Goal: Task Accomplishment & Management: Use online tool/utility

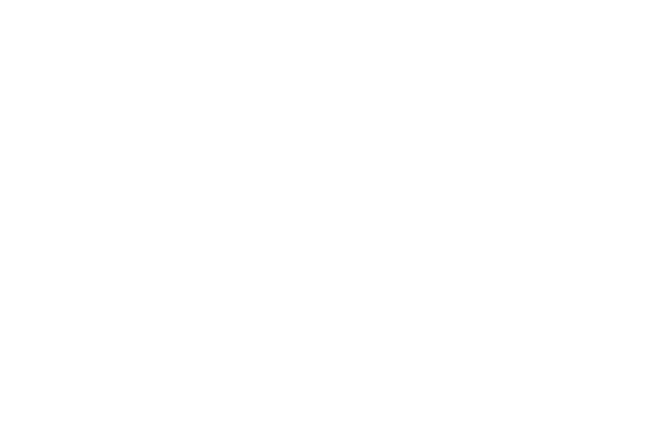
scroll to position [1, 0]
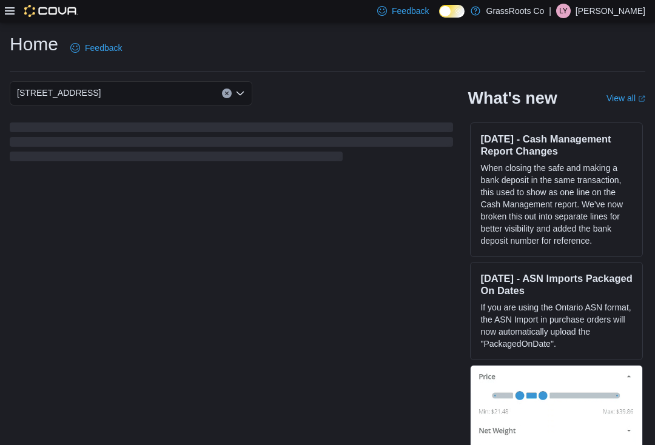
click at [8, 19] on div at bounding box center [41, 11] width 73 height 22
click at [7, 13] on icon at bounding box center [10, 11] width 10 height 10
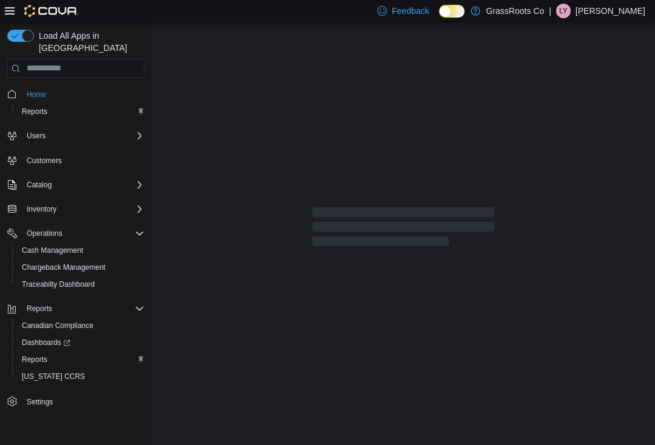
click at [226, 281] on div at bounding box center [403, 229] width 503 height 414
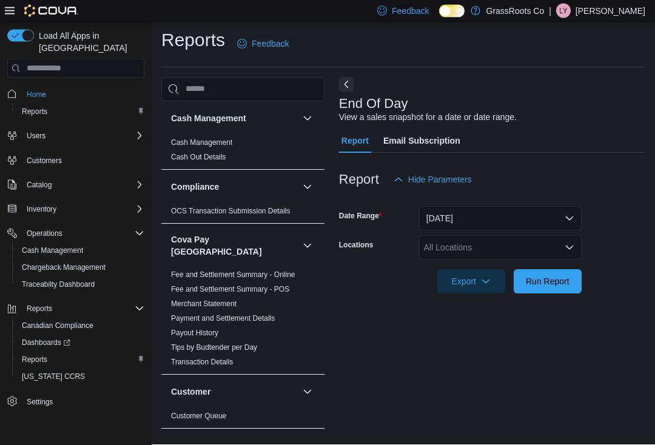
scroll to position [21, 0]
click at [472, 236] on div "All Locations" at bounding box center [500, 248] width 163 height 24
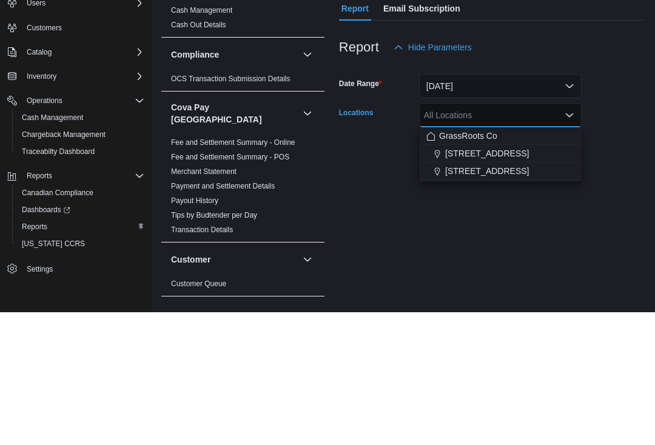
click at [521, 298] on span "[STREET_ADDRESS]" at bounding box center [487, 304] width 84 height 12
click at [521, 294] on div at bounding box center [492, 301] width 306 height 15
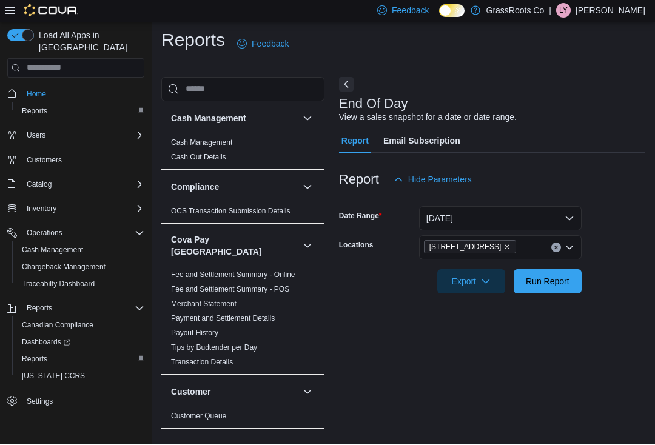
click at [476, 270] on span "Export" at bounding box center [471, 282] width 53 height 24
click at [492, 326] on span "Export to Pdf" at bounding box center [473, 331] width 55 height 10
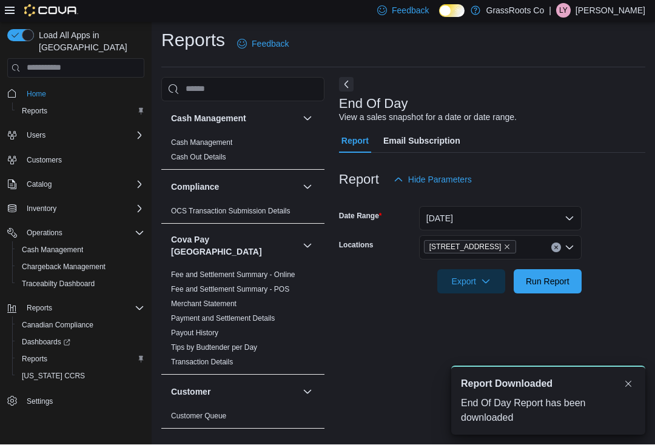
scroll to position [0, 0]
